Goal: Information Seeking & Learning: Learn about a topic

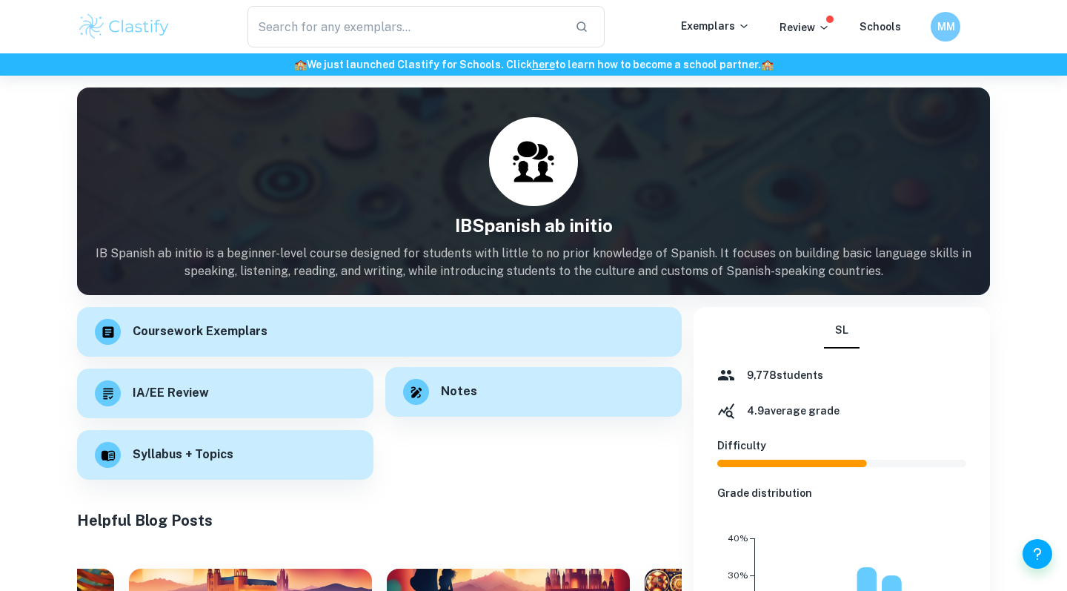
click at [476, 391] on div "Notes" at bounding box center [533, 392] width 296 height 50
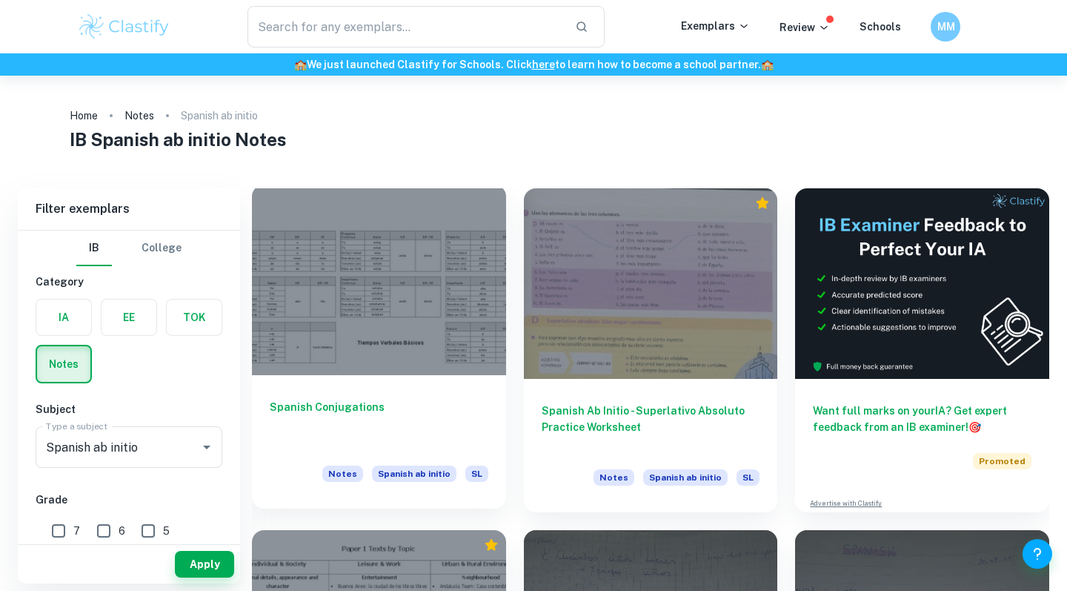
click at [451, 312] on div at bounding box center [379, 280] width 254 height 190
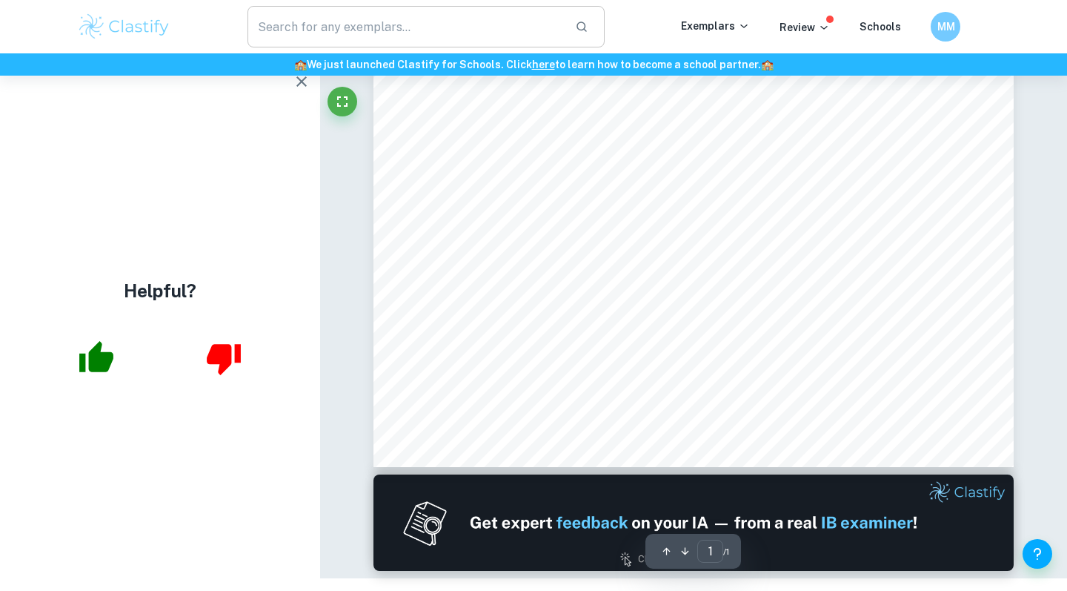
scroll to position [76, 0]
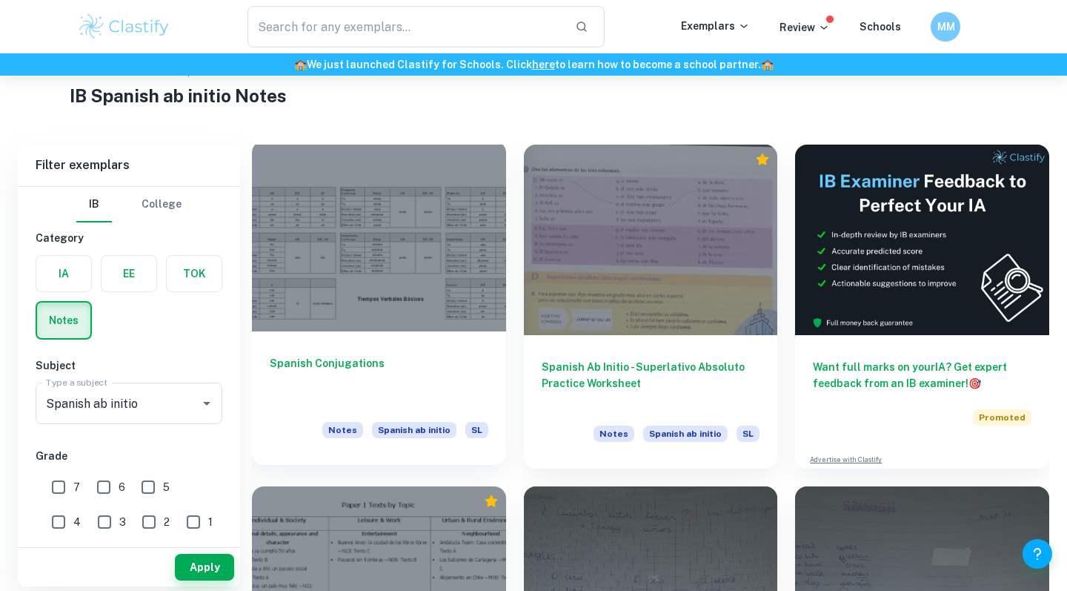
scroll to position [53, 0]
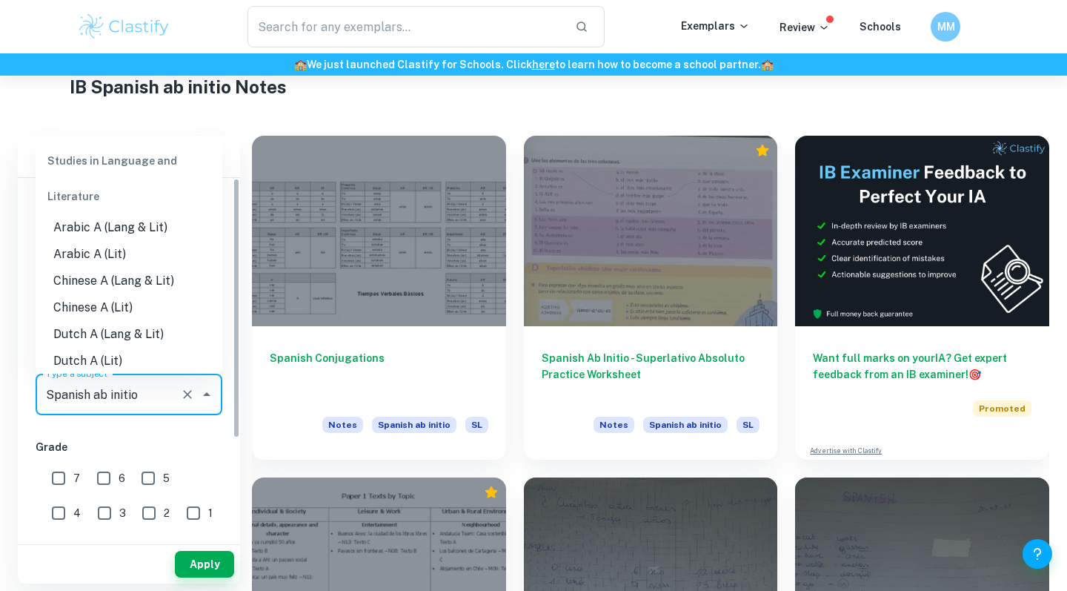
click at [161, 380] on input "Spanish ab initio" at bounding box center [108, 394] width 132 height 28
click at [202, 430] on div "IB College Category IA EE TOK Notes Subject Type a subject Spanish ab initio Ty…" at bounding box center [129, 427] width 222 height 498
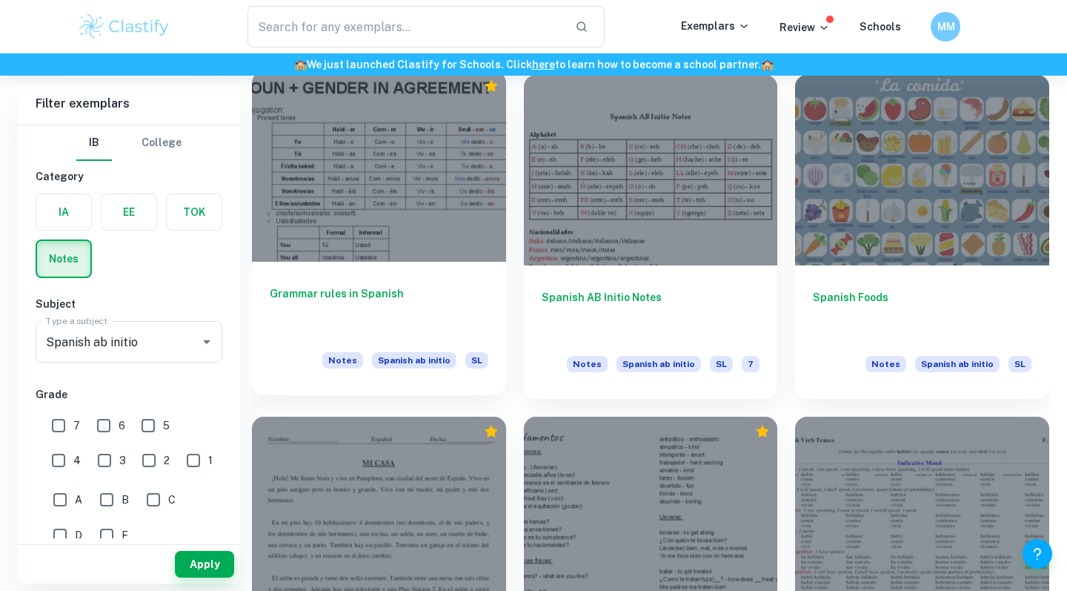
scroll to position [794, 0]
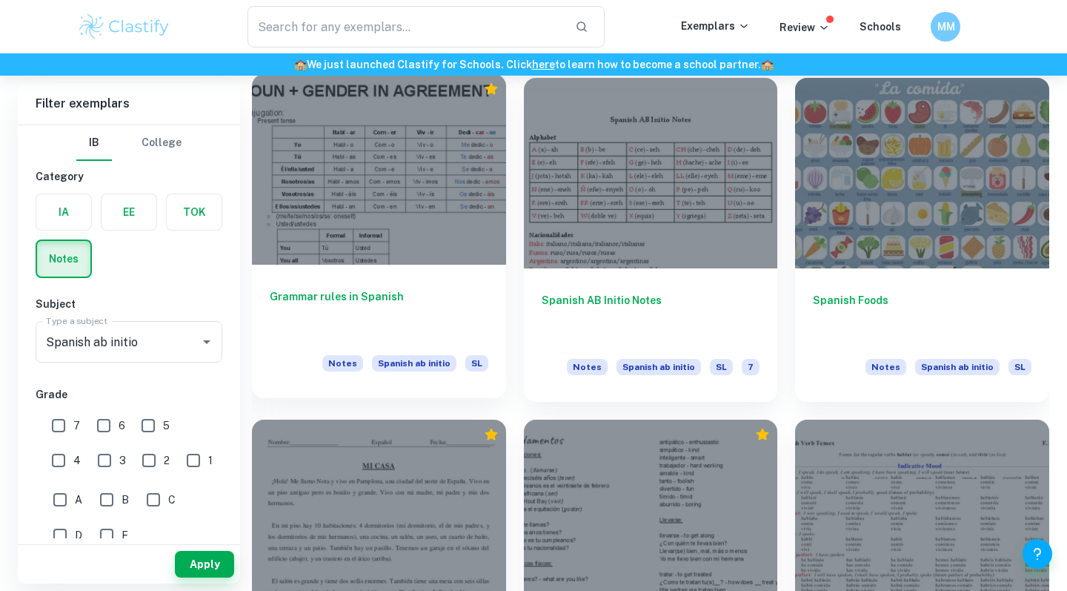
click at [460, 223] on div at bounding box center [379, 169] width 254 height 190
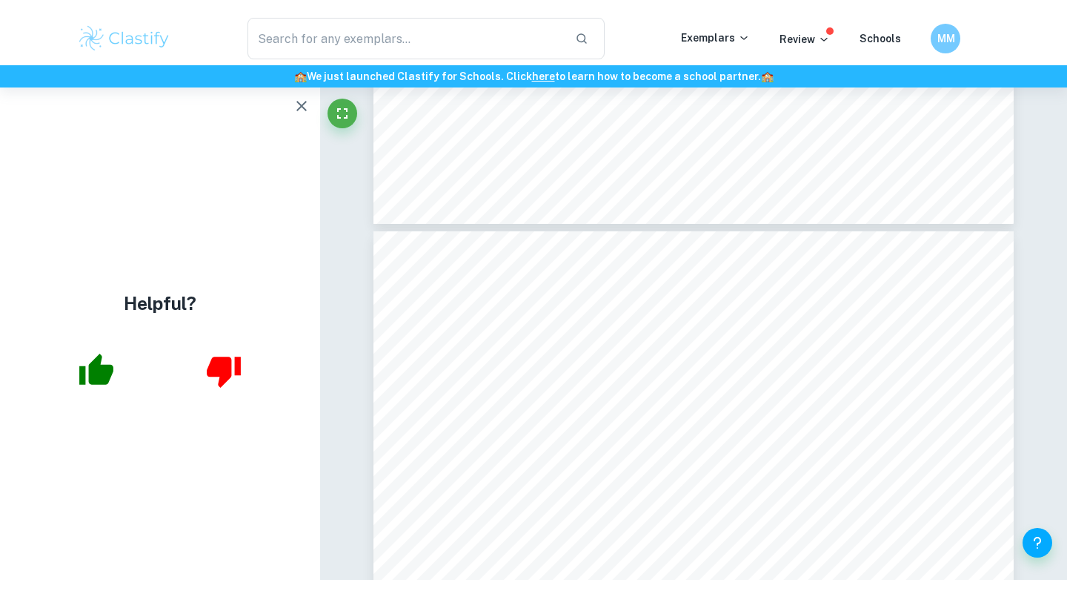
scroll to position [228, 0]
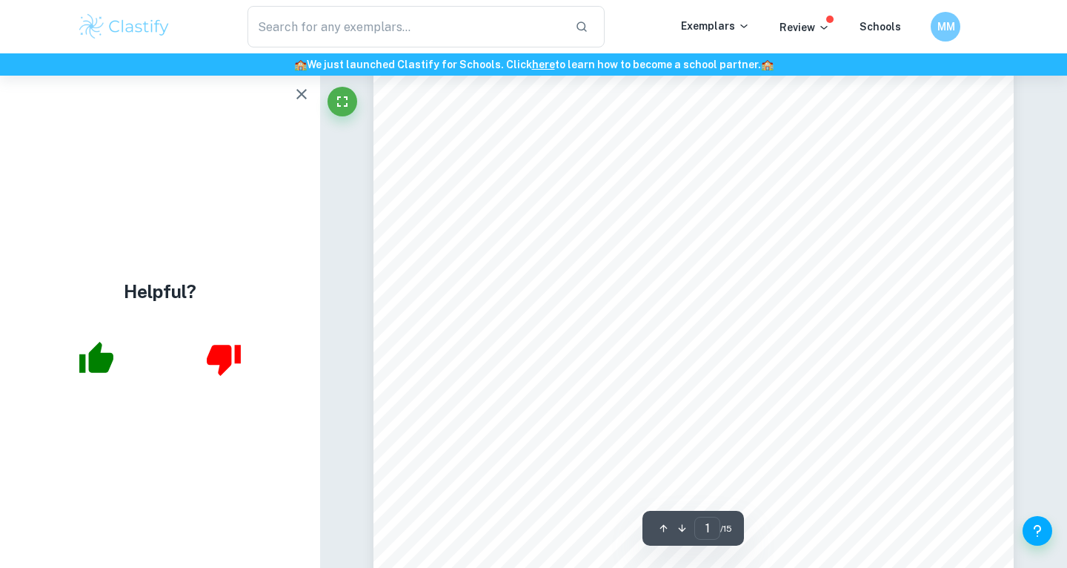
click at [1053, 0] on html "We value your privacy We use cookies to enhance your browsing experience, serve…" at bounding box center [533, 56] width 1067 height 568
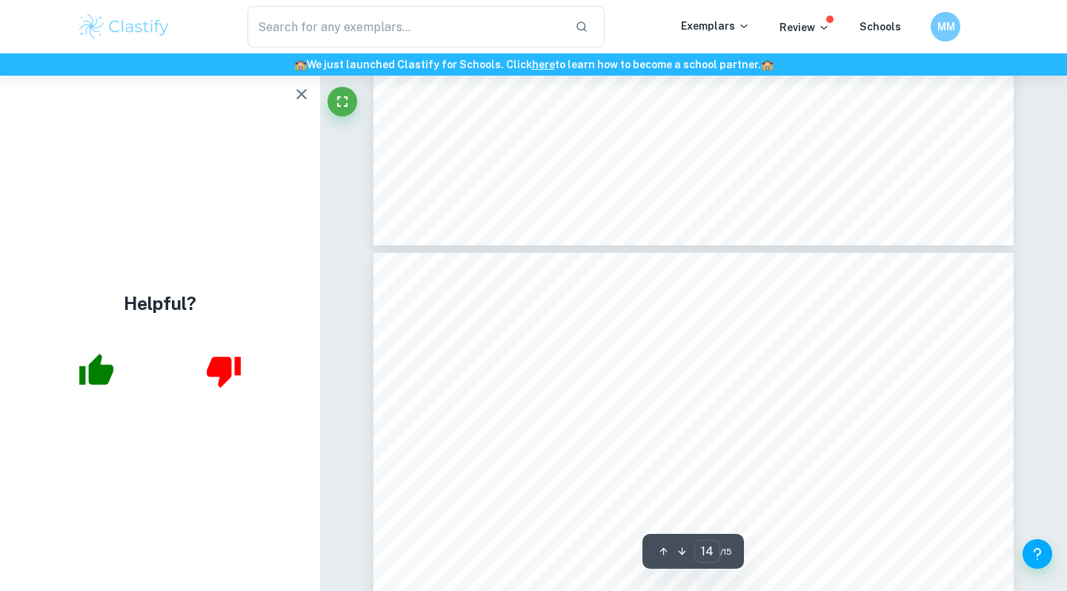
type input "15"
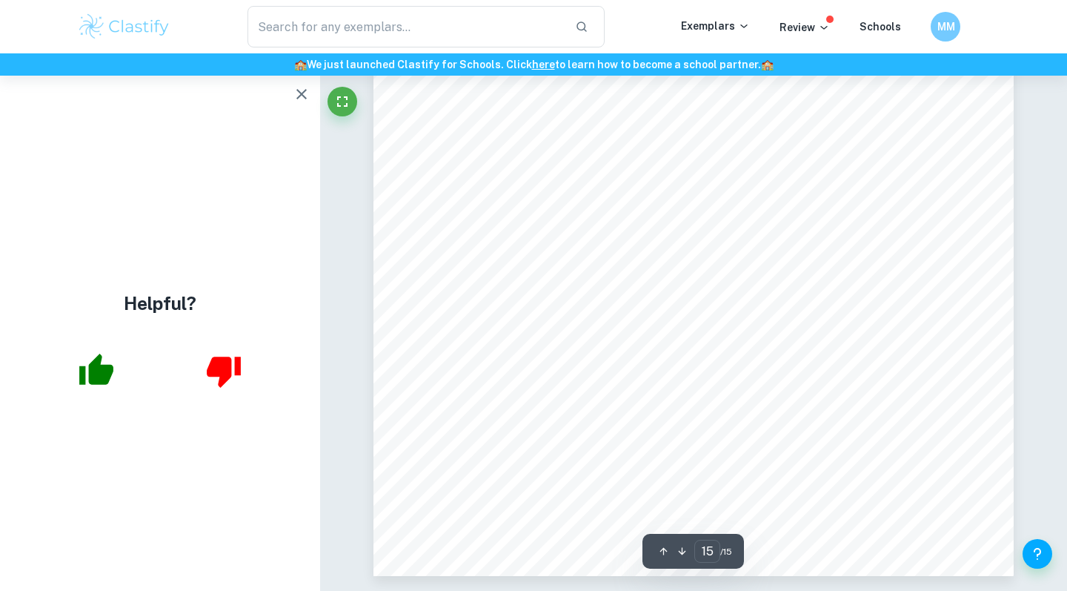
scroll to position [12151, 0]
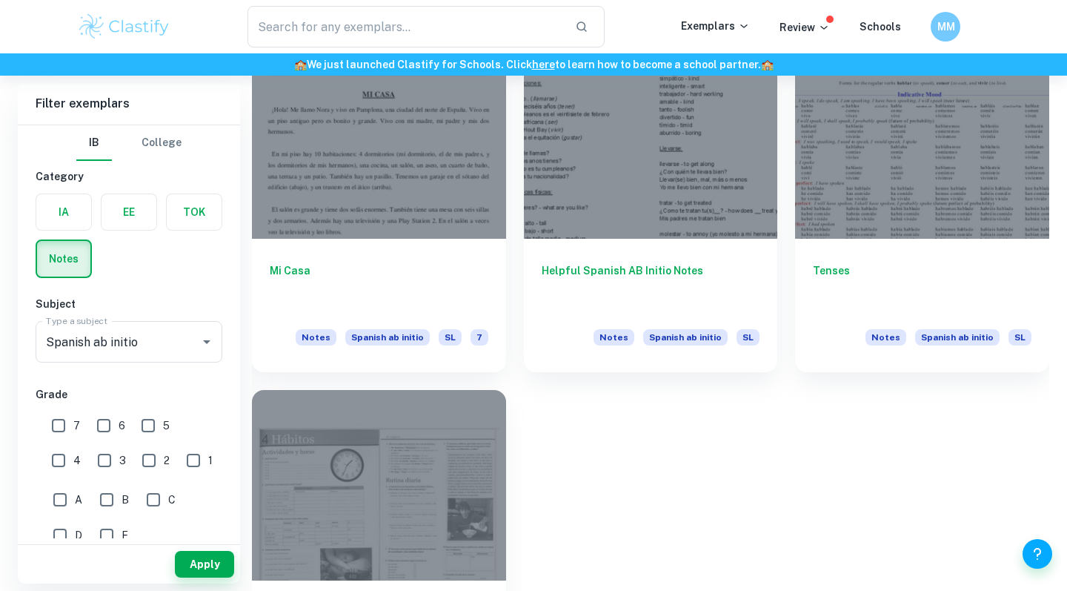
scroll to position [1169, 0]
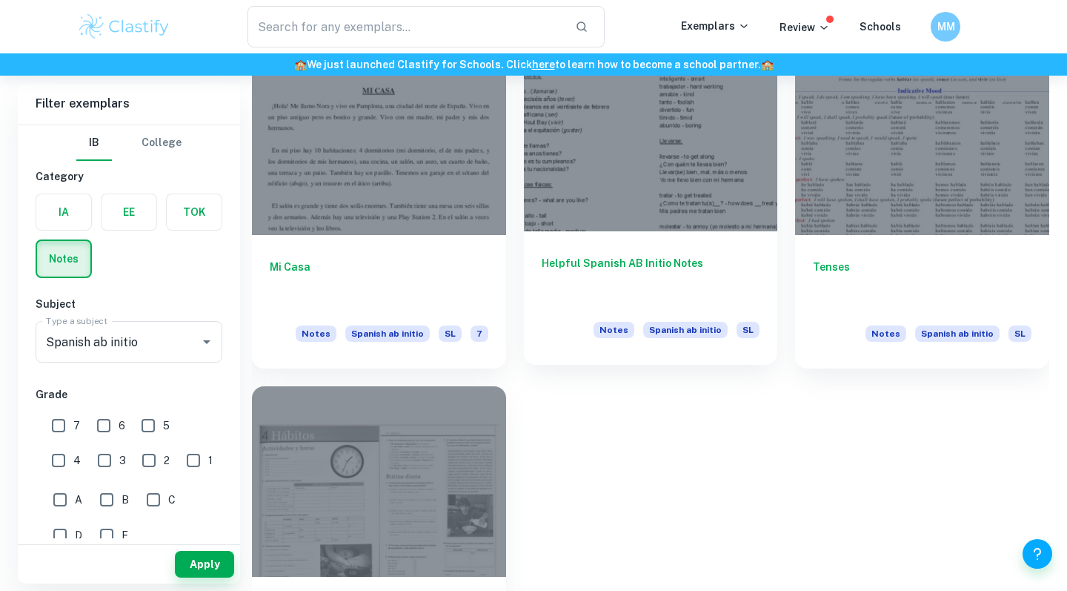
click at [649, 197] on div at bounding box center [651, 136] width 254 height 190
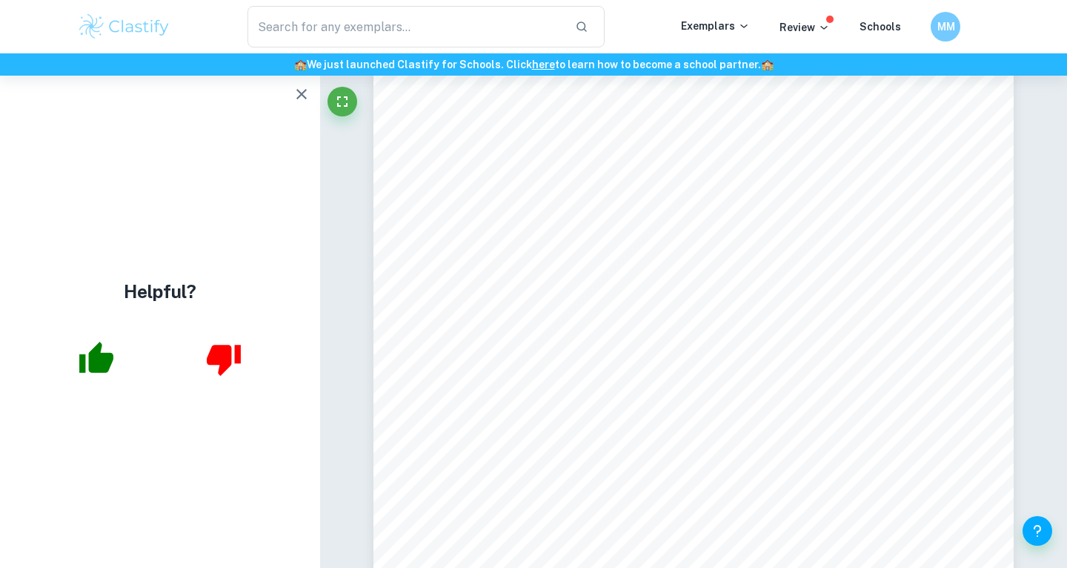
scroll to position [354, 0]
type input "3"
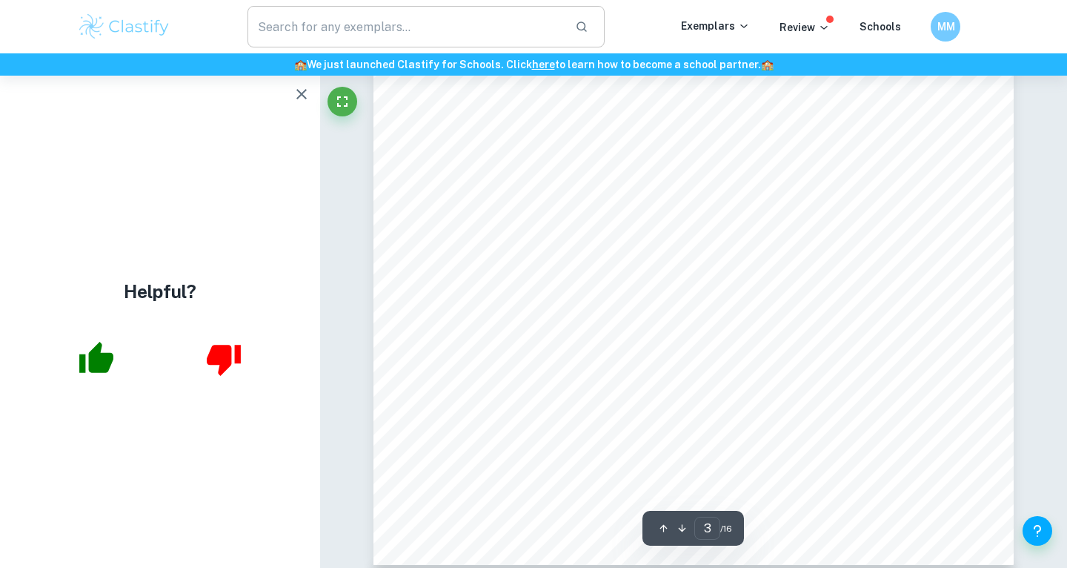
scroll to position [2061, 0]
click at [543, 341] on span "mama mIA (ia - er/ir)" at bounding box center [493, 347] width 105 height 12
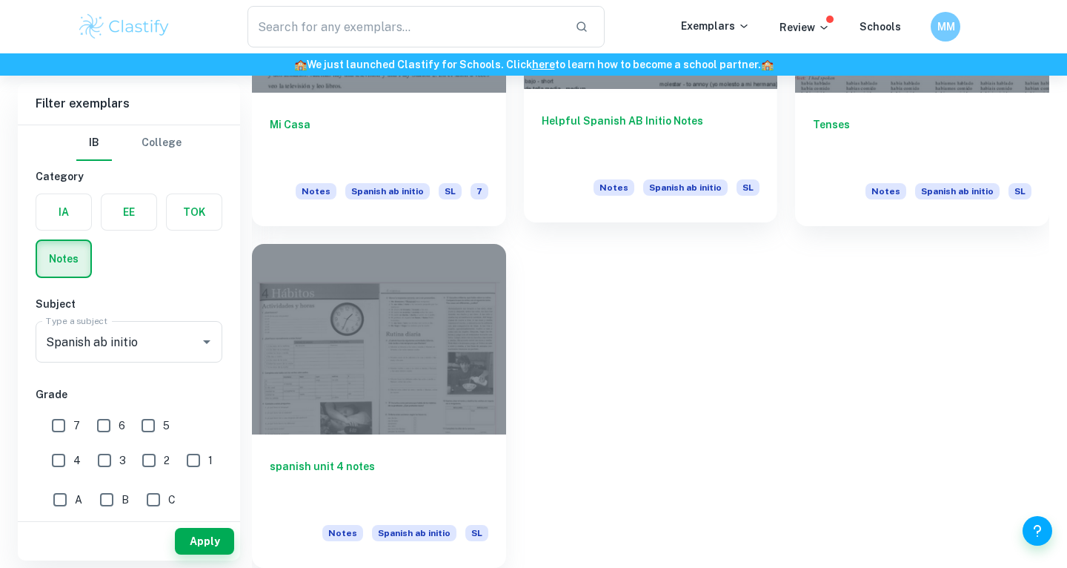
scroll to position [1311, 0]
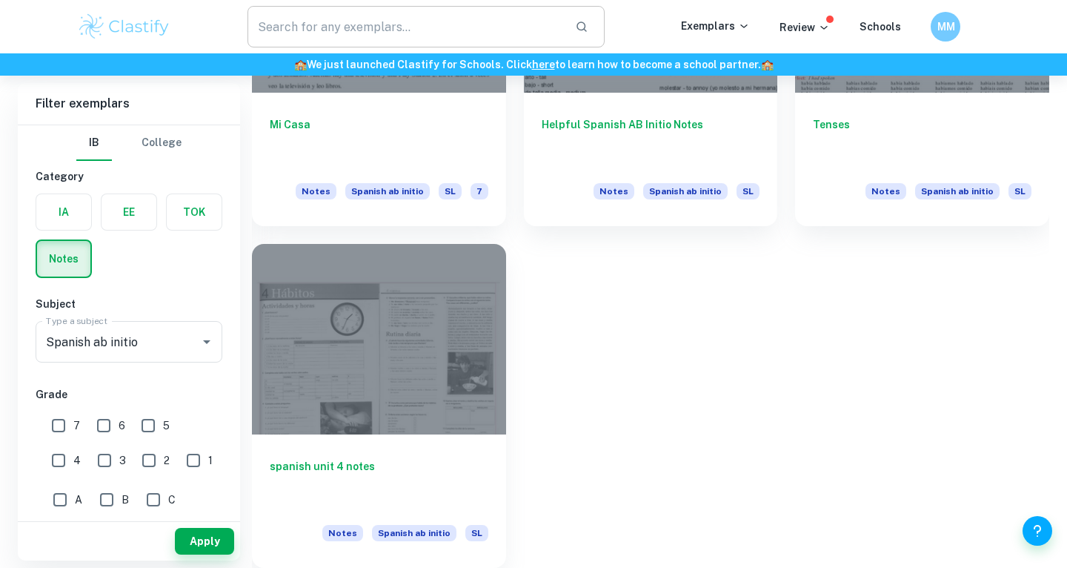
click at [525, 25] on input "text" at bounding box center [406, 27] width 316 height 42
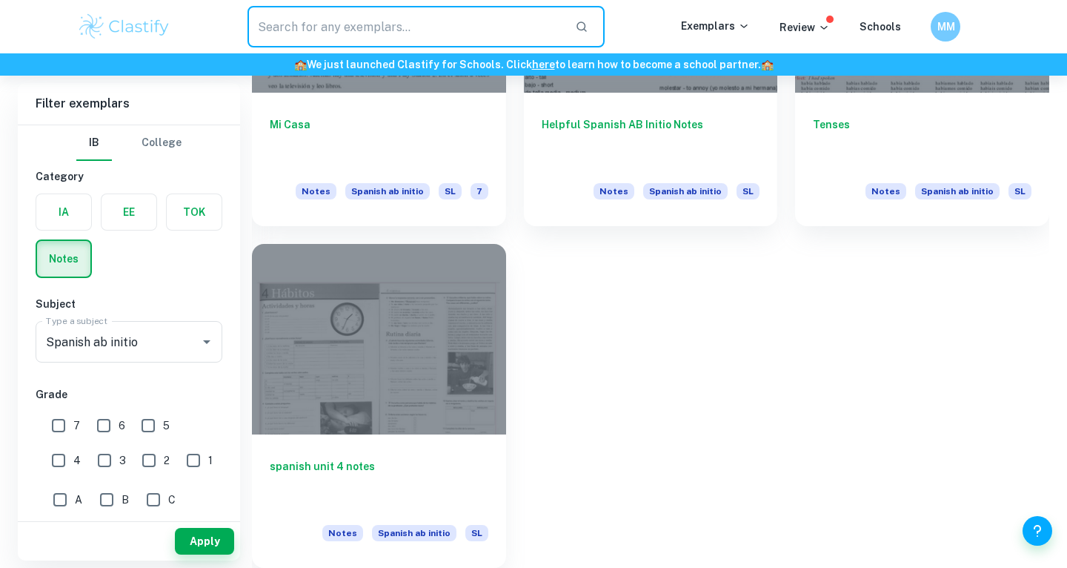
click at [385, 16] on input "text" at bounding box center [406, 27] width 316 height 42
paste input "To what extent will the merger between PSA and FCA increase their market share …"
type input "To what extent will the merger between PSA and FCA increase their market share …"
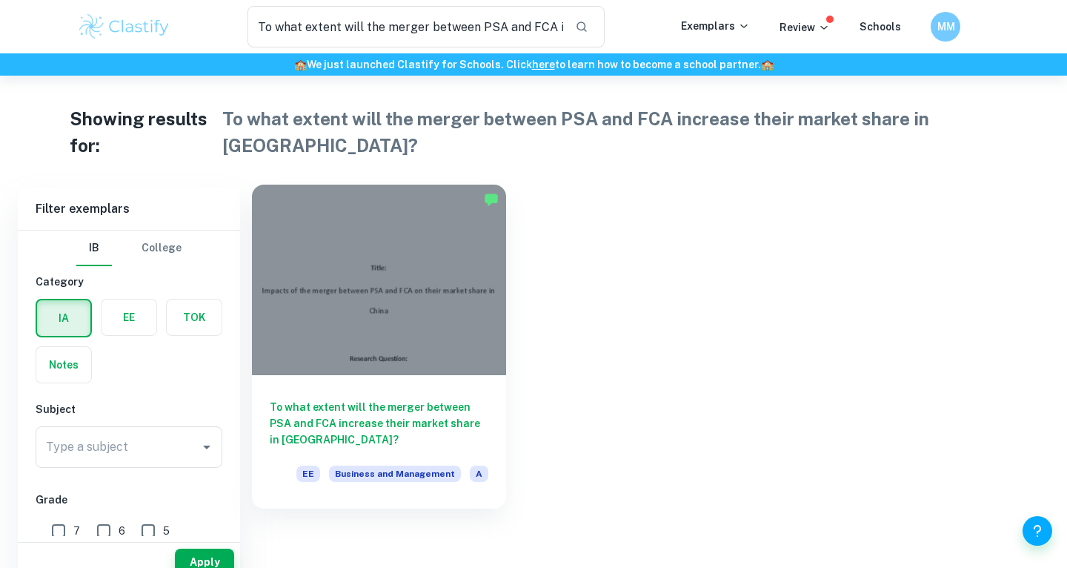
click at [402, 326] on div at bounding box center [379, 280] width 254 height 190
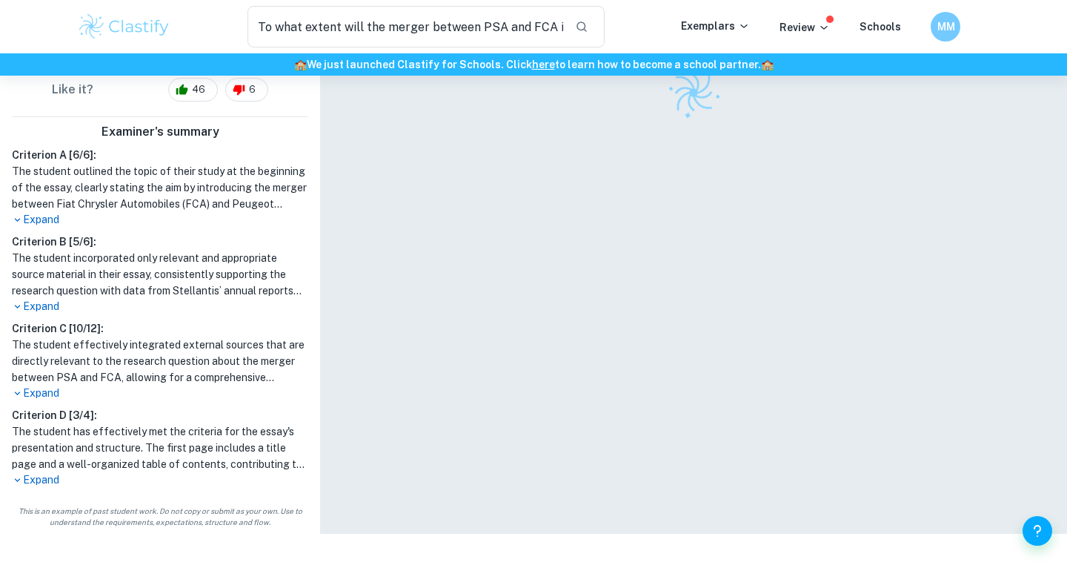
scroll to position [76, 0]
click at [31, 483] on p "Expand" at bounding box center [160, 480] width 296 height 16
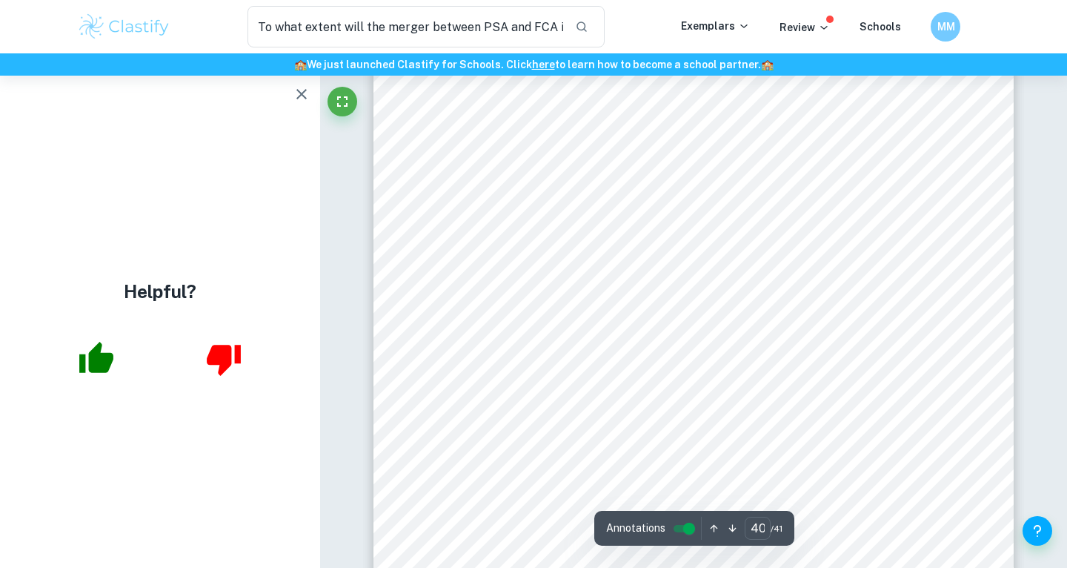
scroll to position [0, 0]
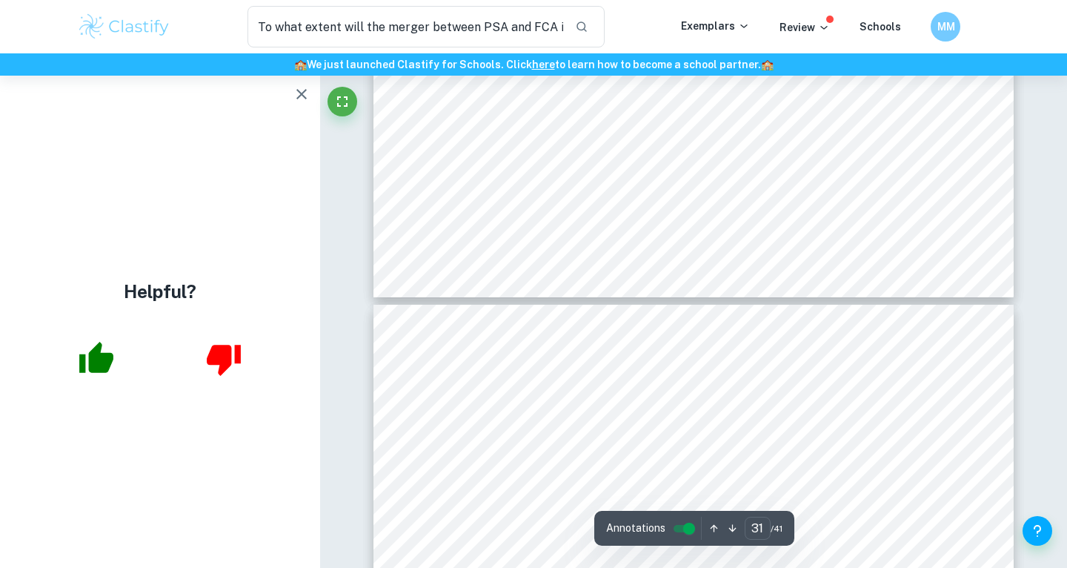
type input "30"
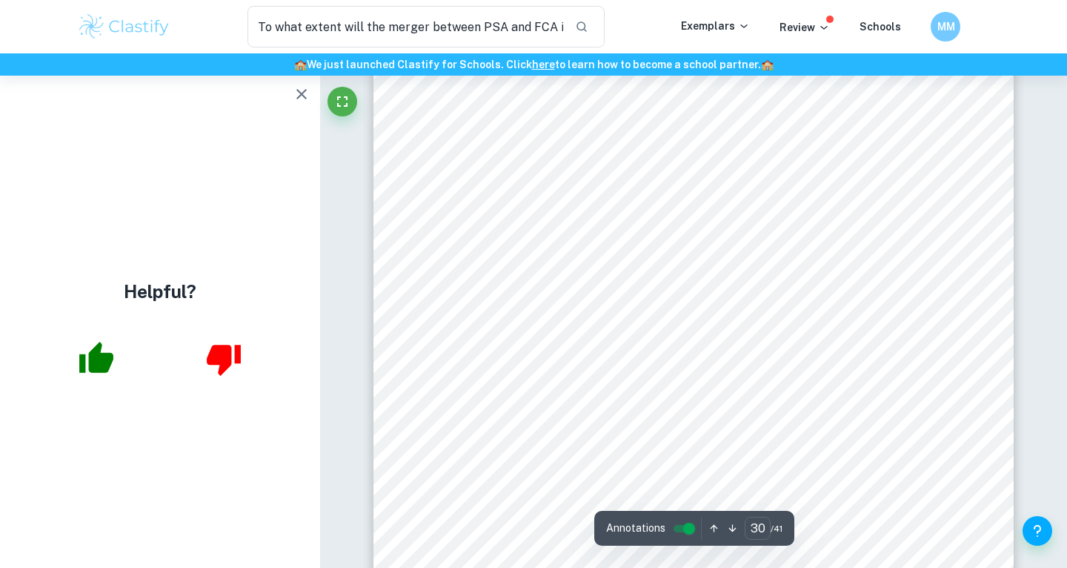
scroll to position [24648, 0]
